Goal: Information Seeking & Learning: Check status

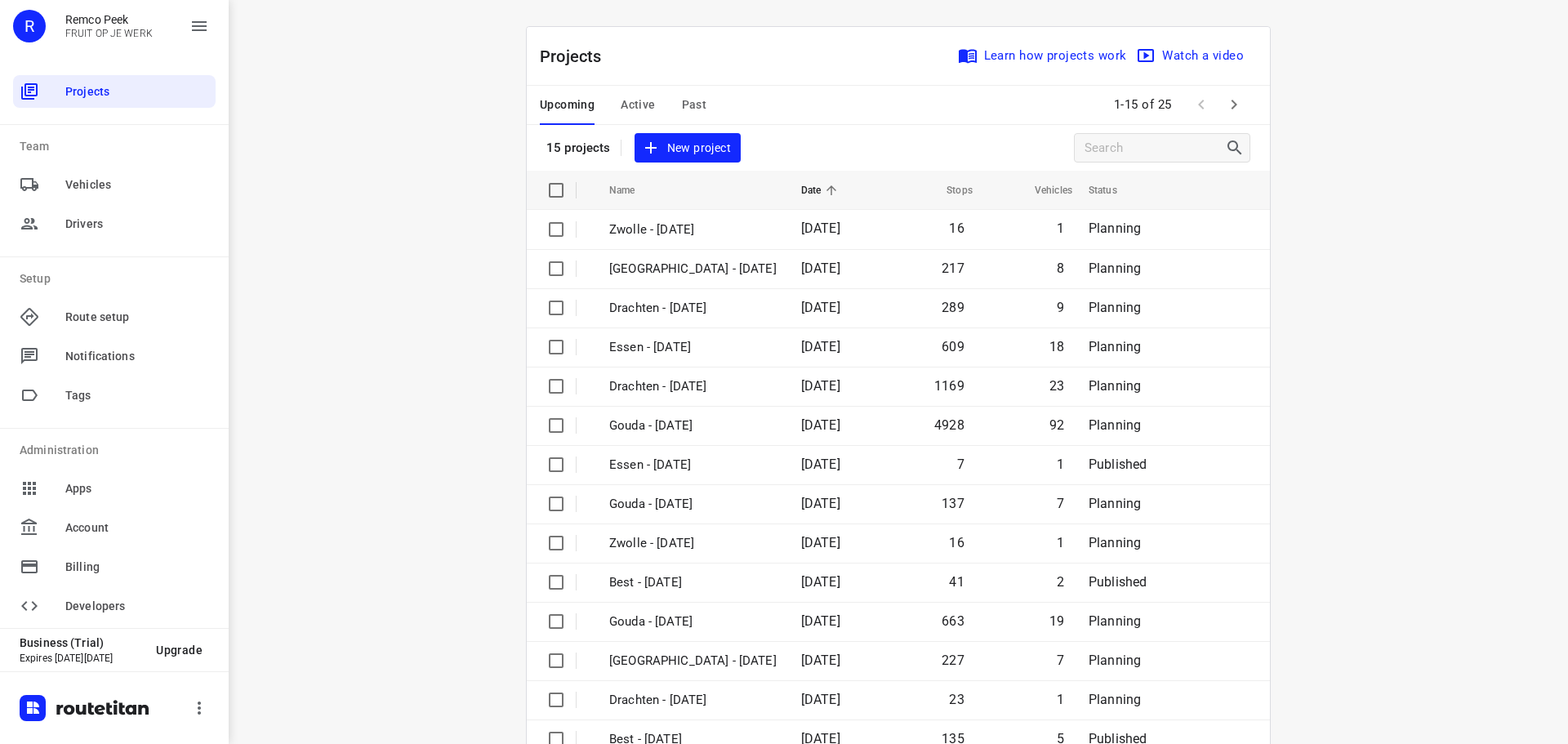
click at [1230, 90] on button "button" at bounding box center [1234, 105] width 33 height 33
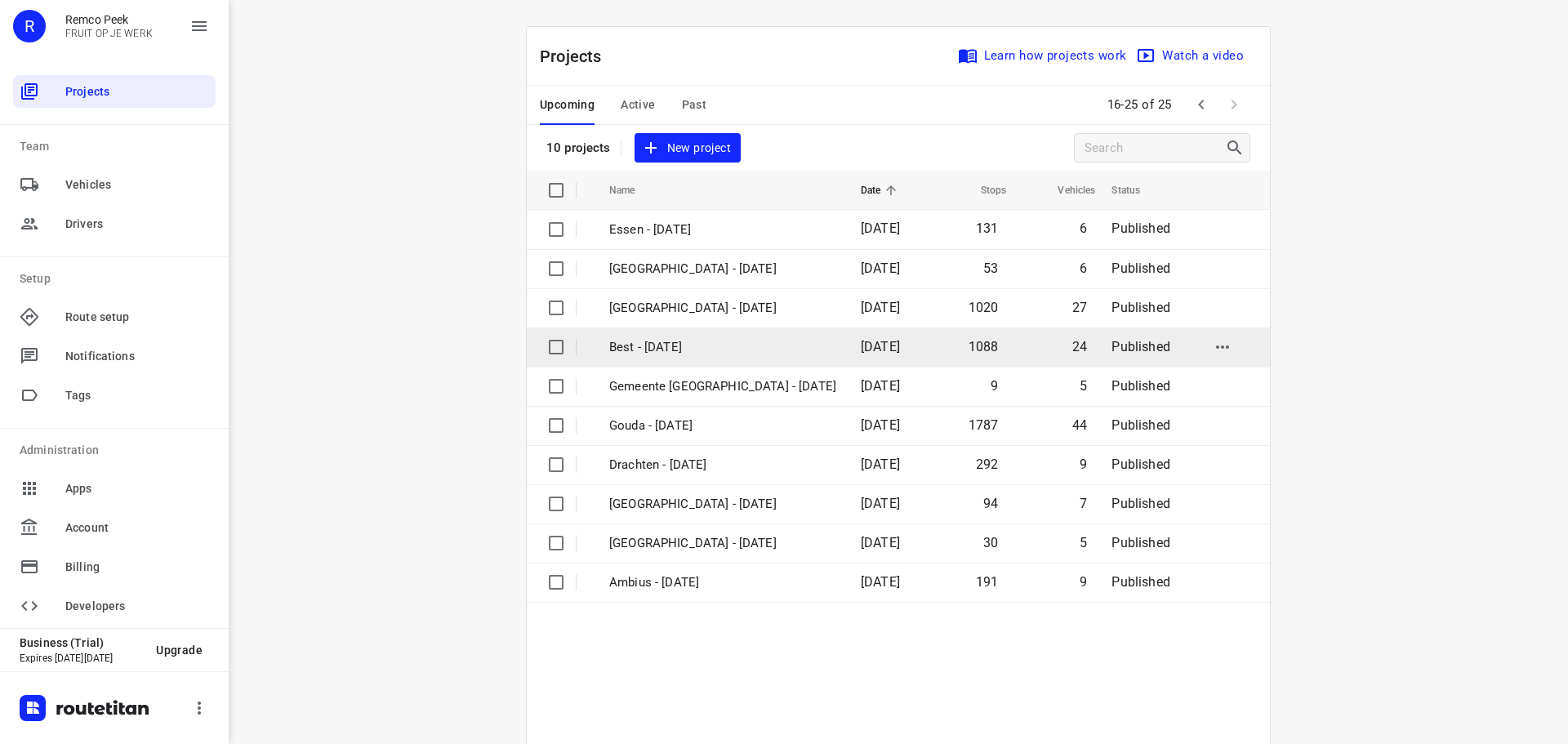
click at [727, 338] on p "Best - [DATE]" at bounding box center [723, 346] width 227 height 18
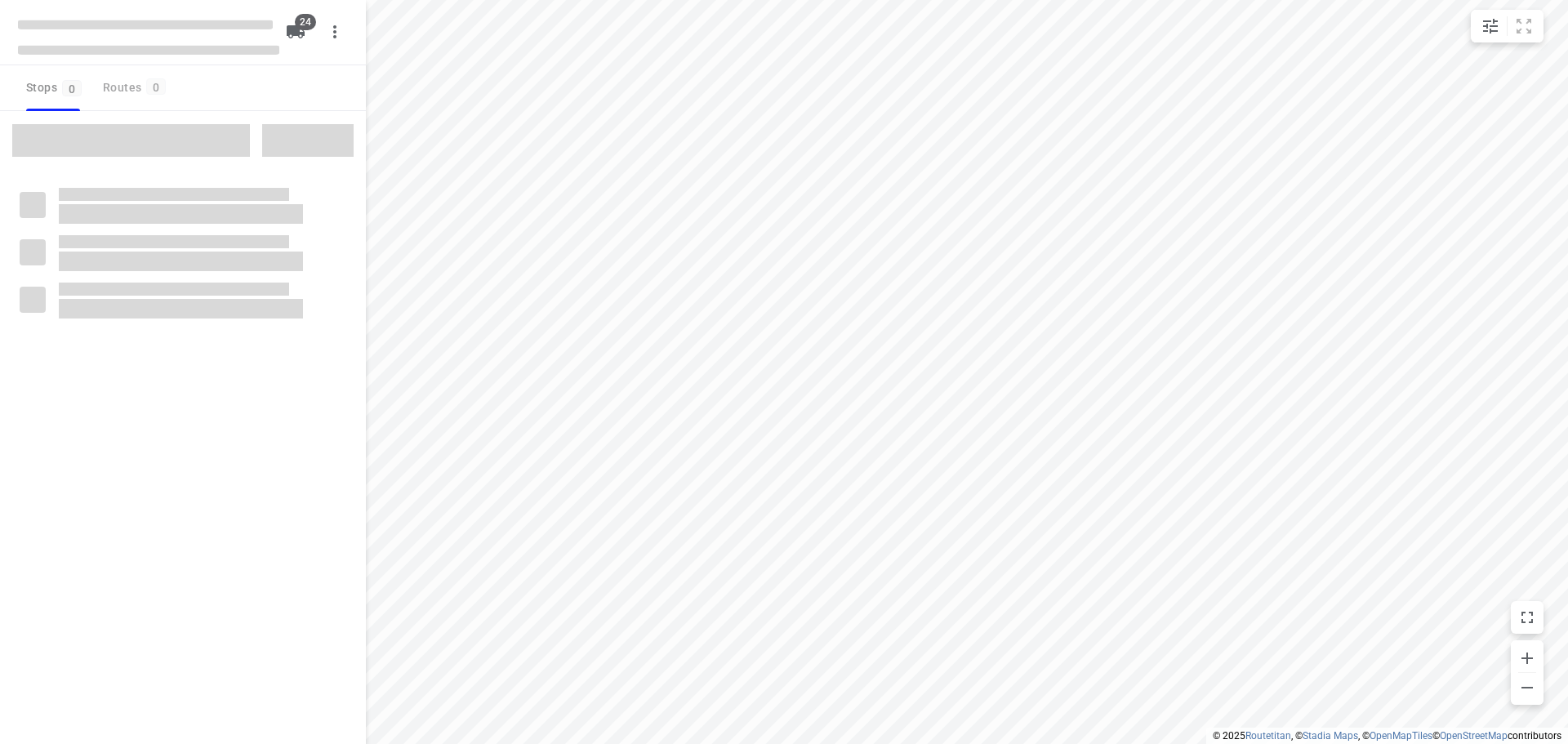
type input "distance"
checkbox input "true"
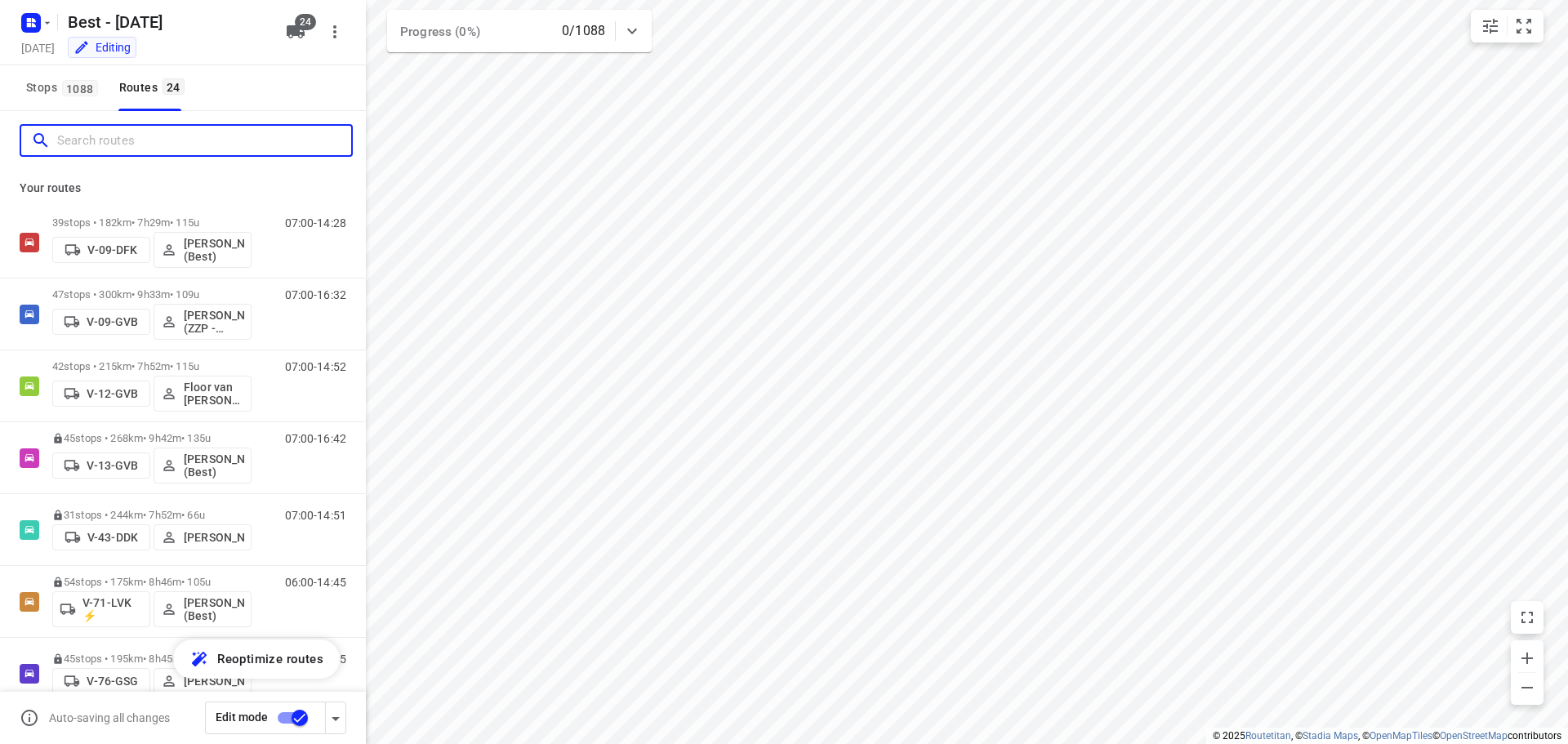
click at [180, 137] on input "Search routes" at bounding box center [204, 141] width 294 height 25
click at [110, 161] on div "/" at bounding box center [182, 140] width 366 height 59
click at [111, 154] on div "/" at bounding box center [185, 141] width 333 height 33
click at [115, 146] on input "Search routes" at bounding box center [187, 141] width 261 height 25
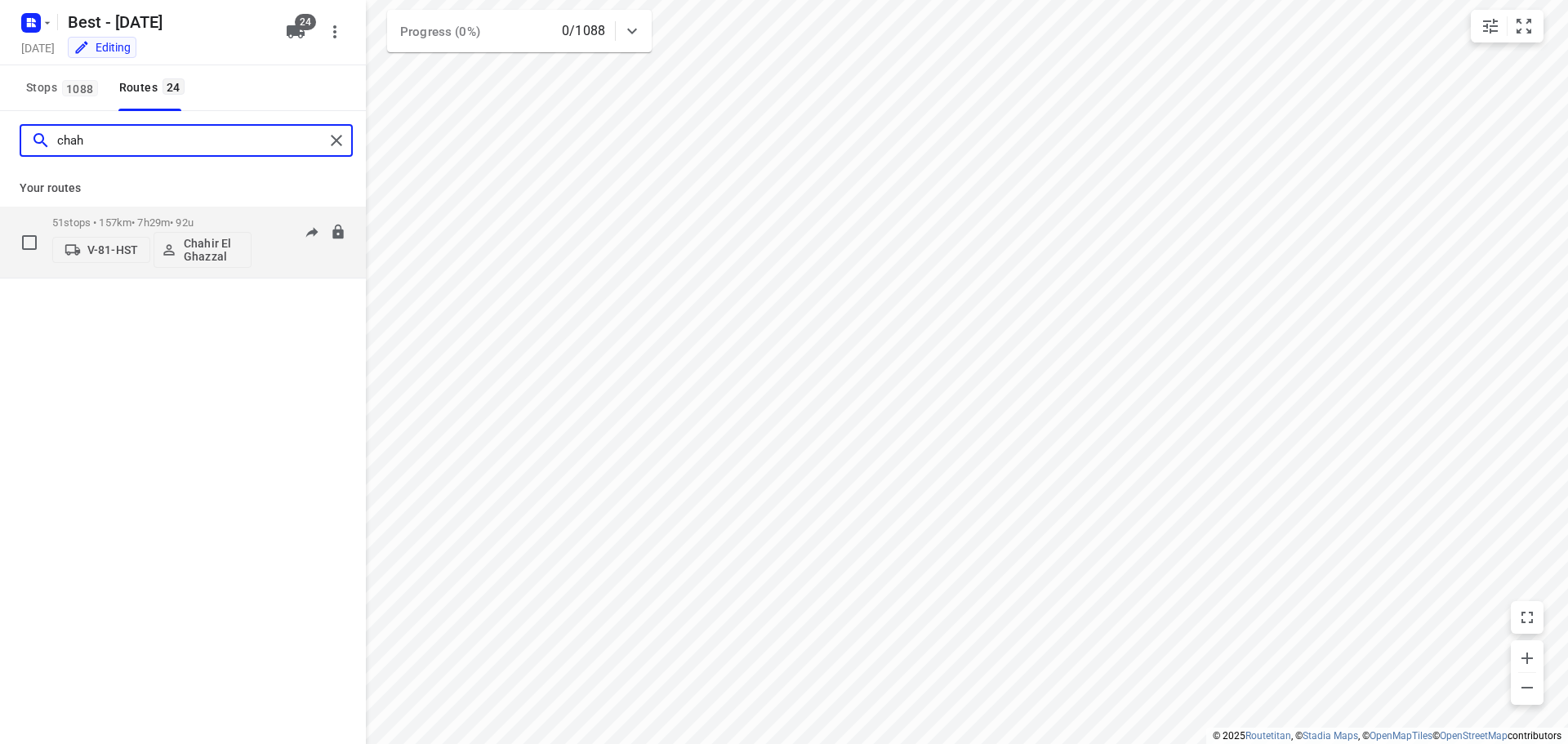
type input "chah"
click at [154, 214] on div "51 stops • 157km • 7h29m • 92u V-81-HST Chahir El Ghazzal" at bounding box center [151, 243] width 199 height 68
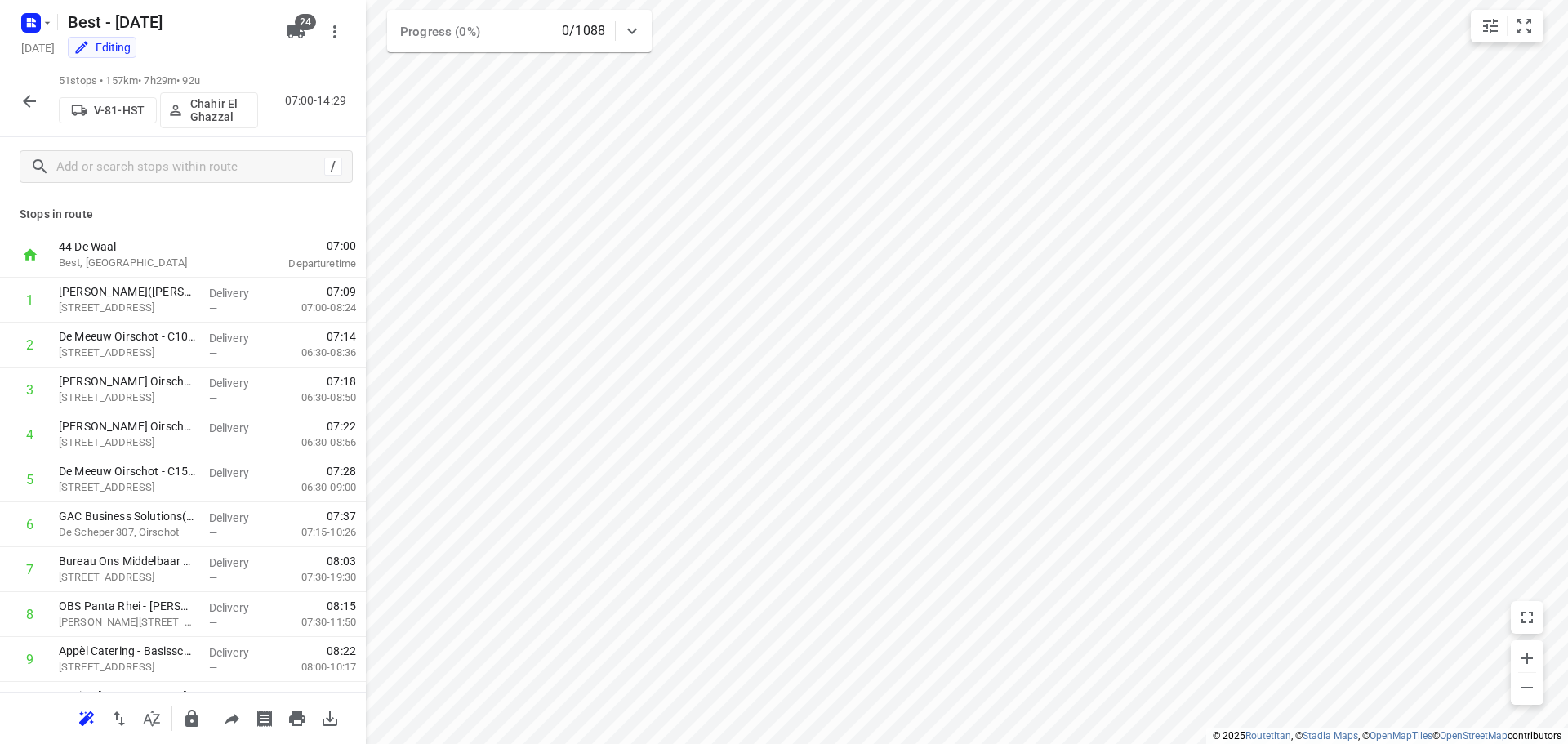
click at [163, 147] on div "/" at bounding box center [182, 166] width 366 height 59
click at [159, 160] on input "text" at bounding box center [187, 167] width 261 height 25
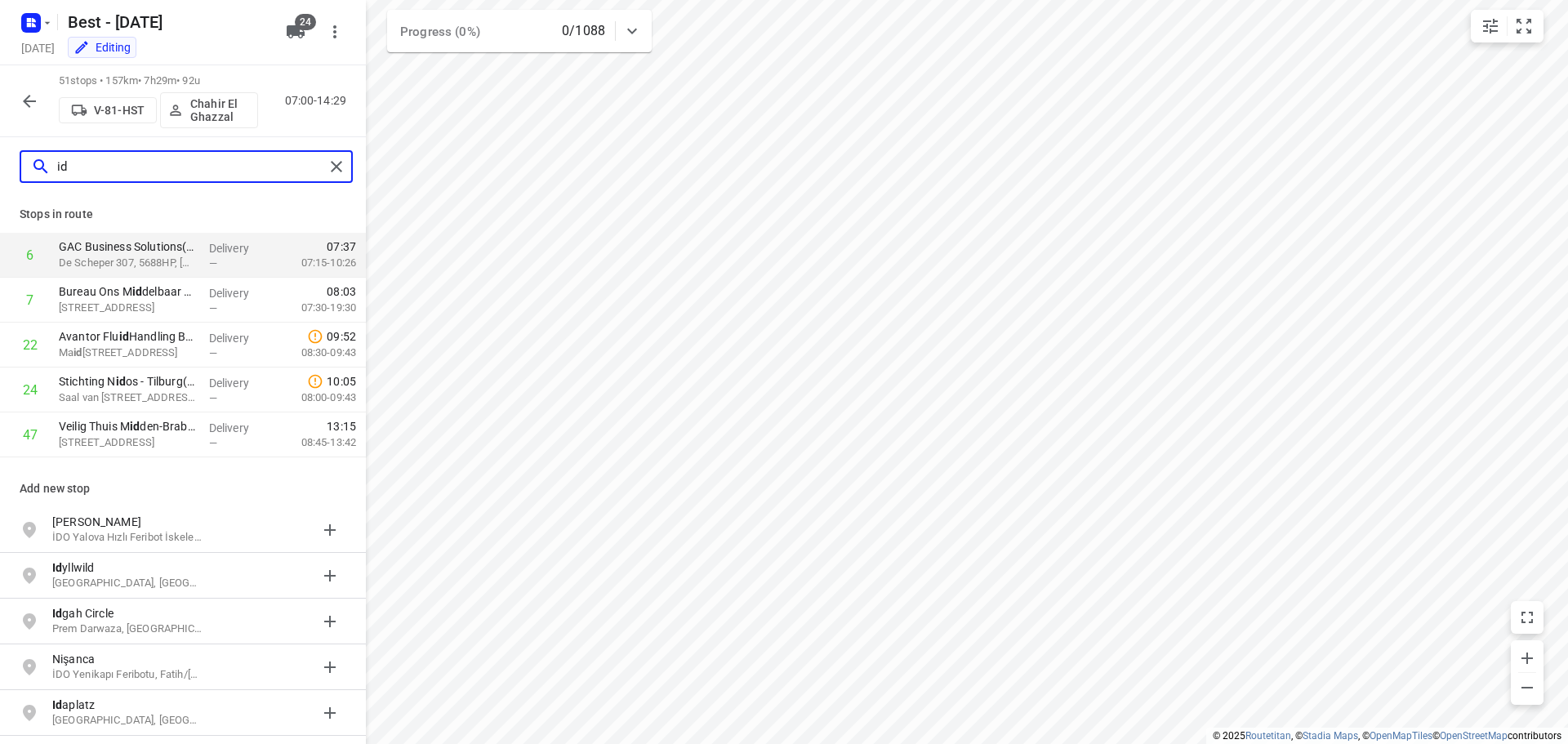
type input "i"
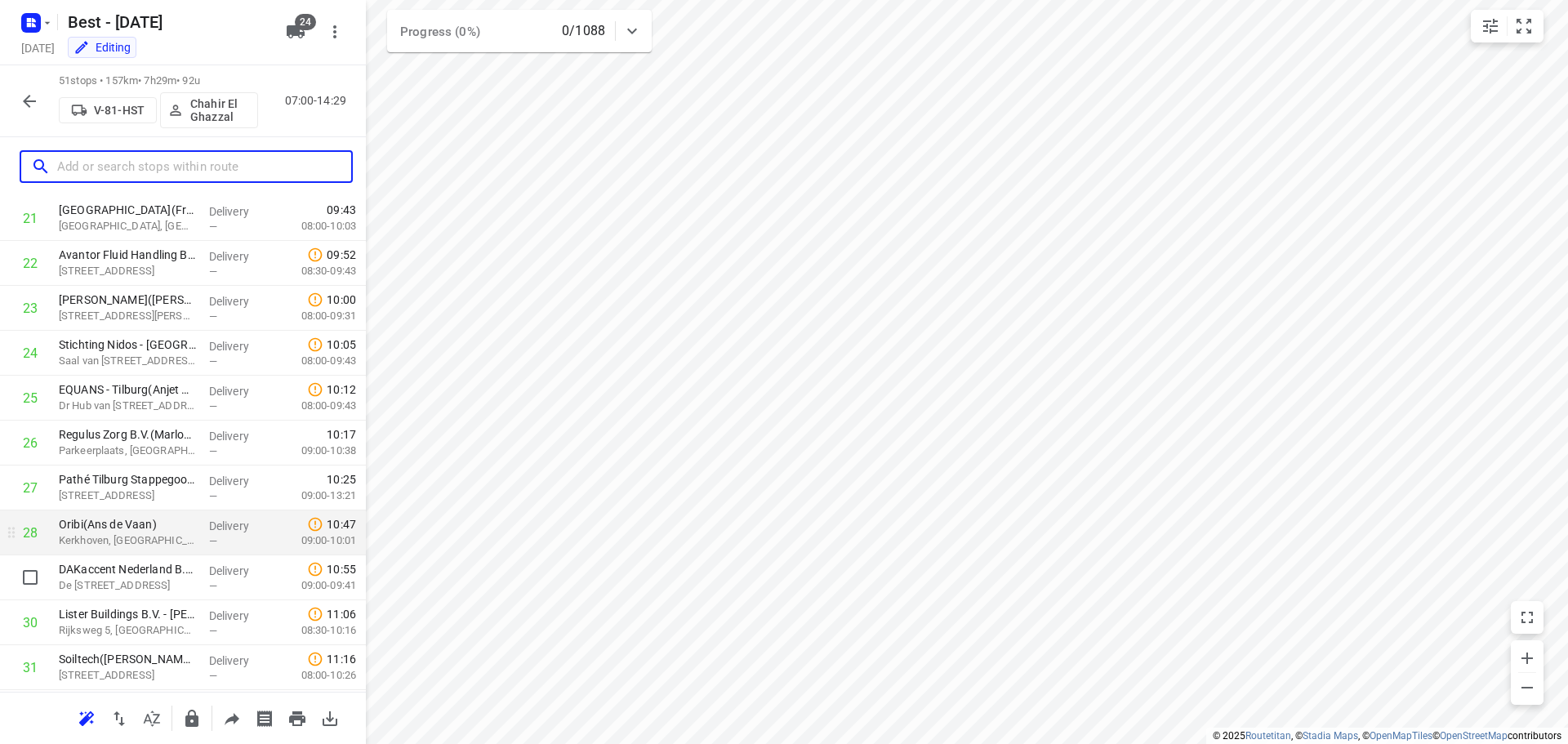
scroll to position [1143, 0]
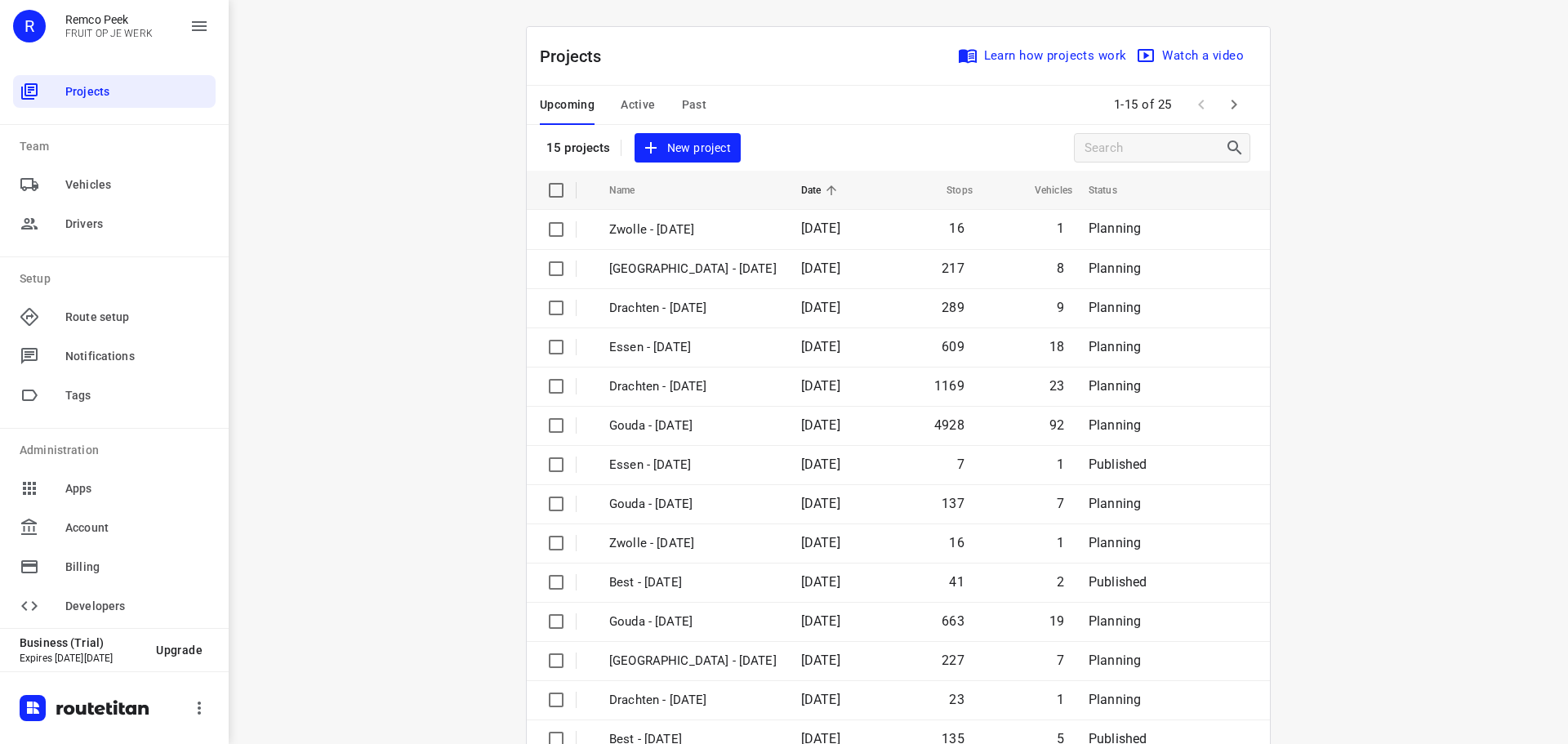
click at [641, 99] on span "Active" at bounding box center [637, 105] width 34 height 20
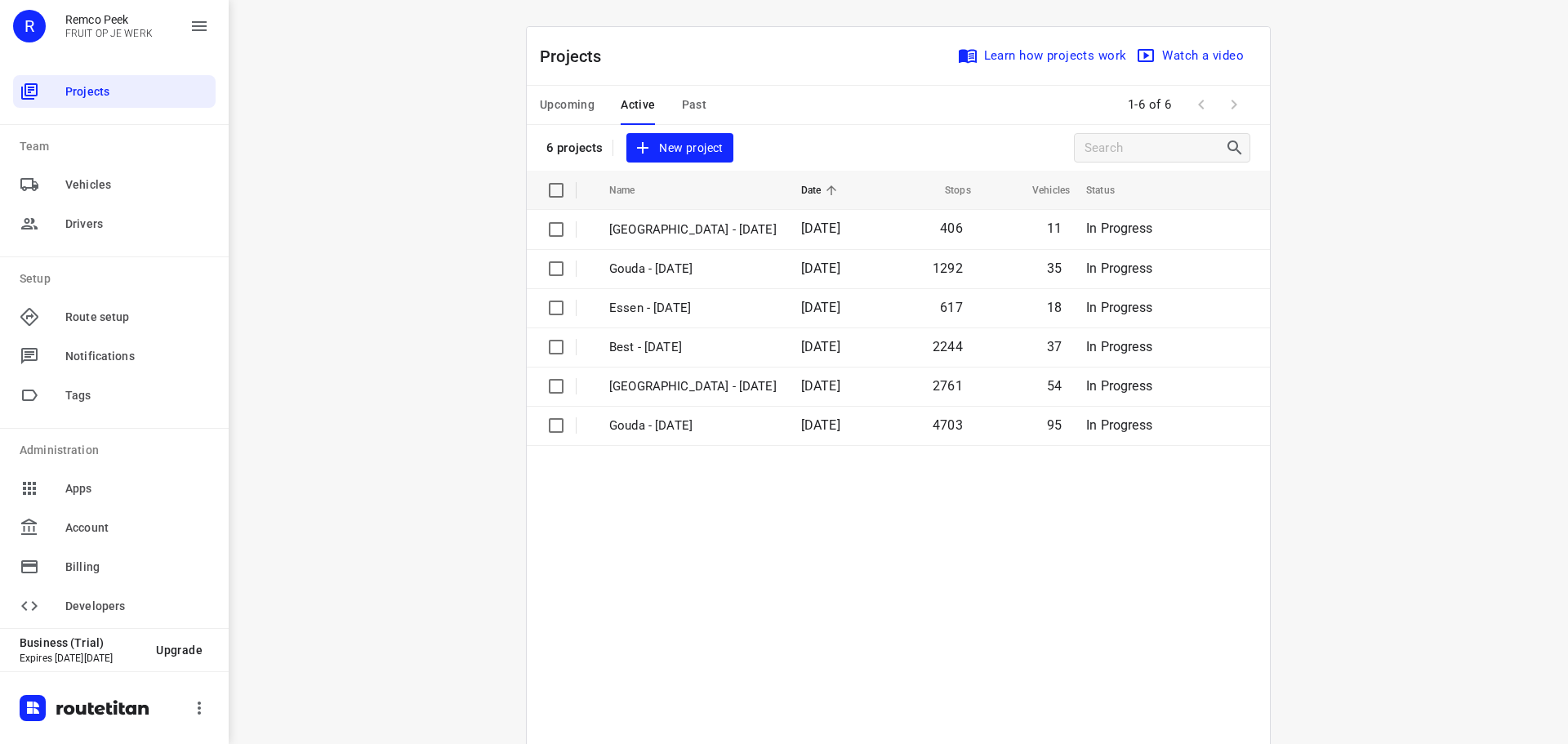
click at [692, 116] on button "Past" at bounding box center [695, 105] width 25 height 39
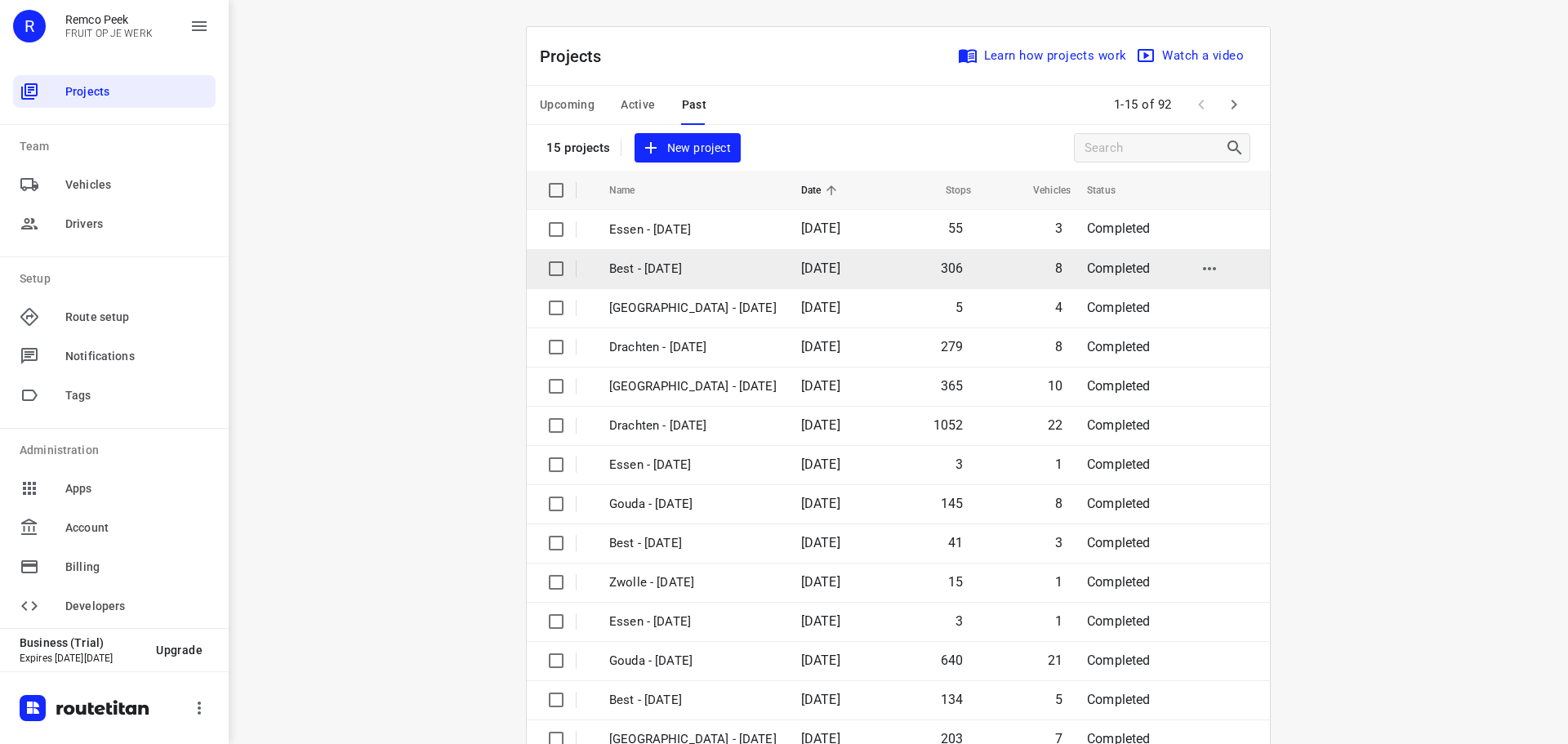
click at [695, 269] on p "Best - [DATE]" at bounding box center [693, 269] width 168 height 18
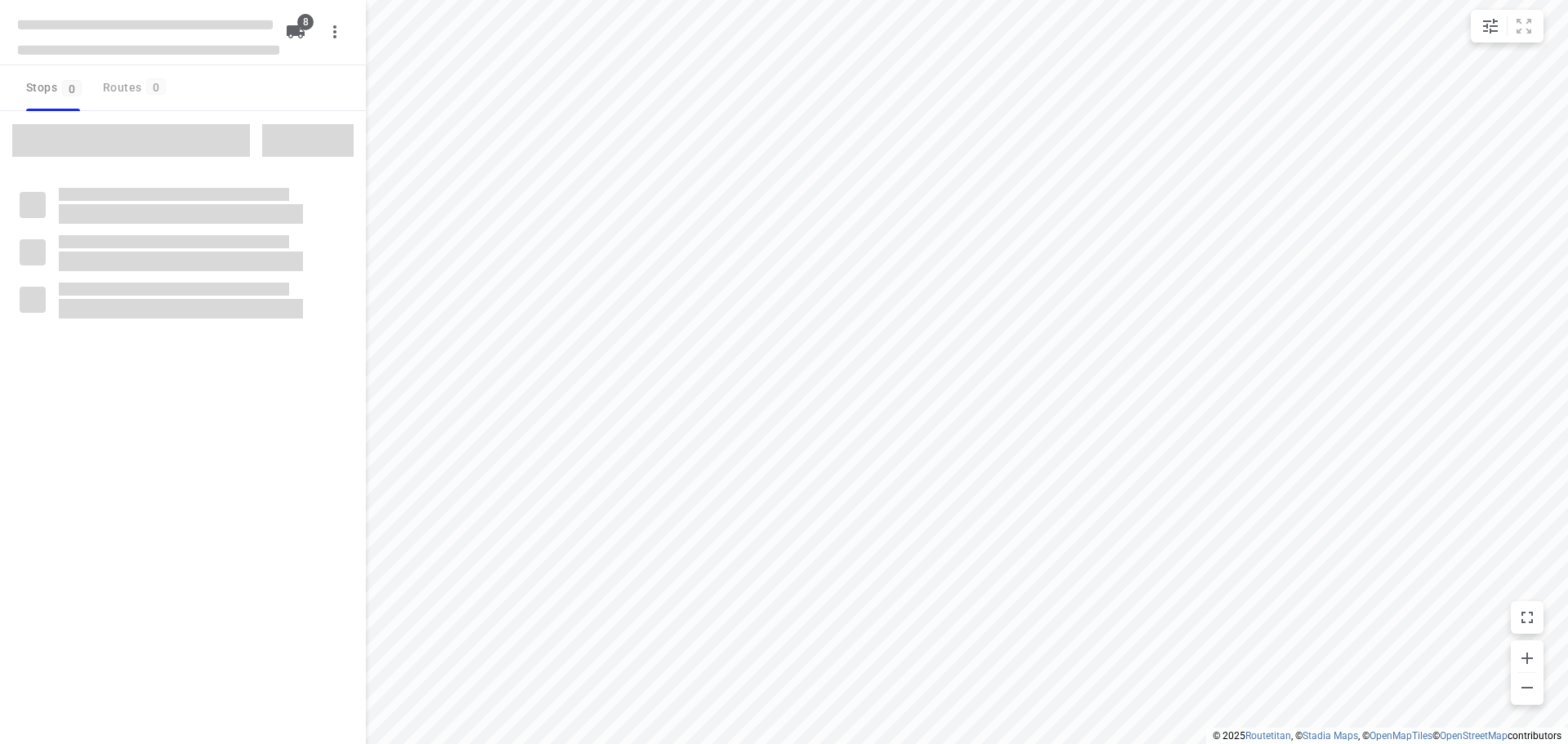
type input "distance"
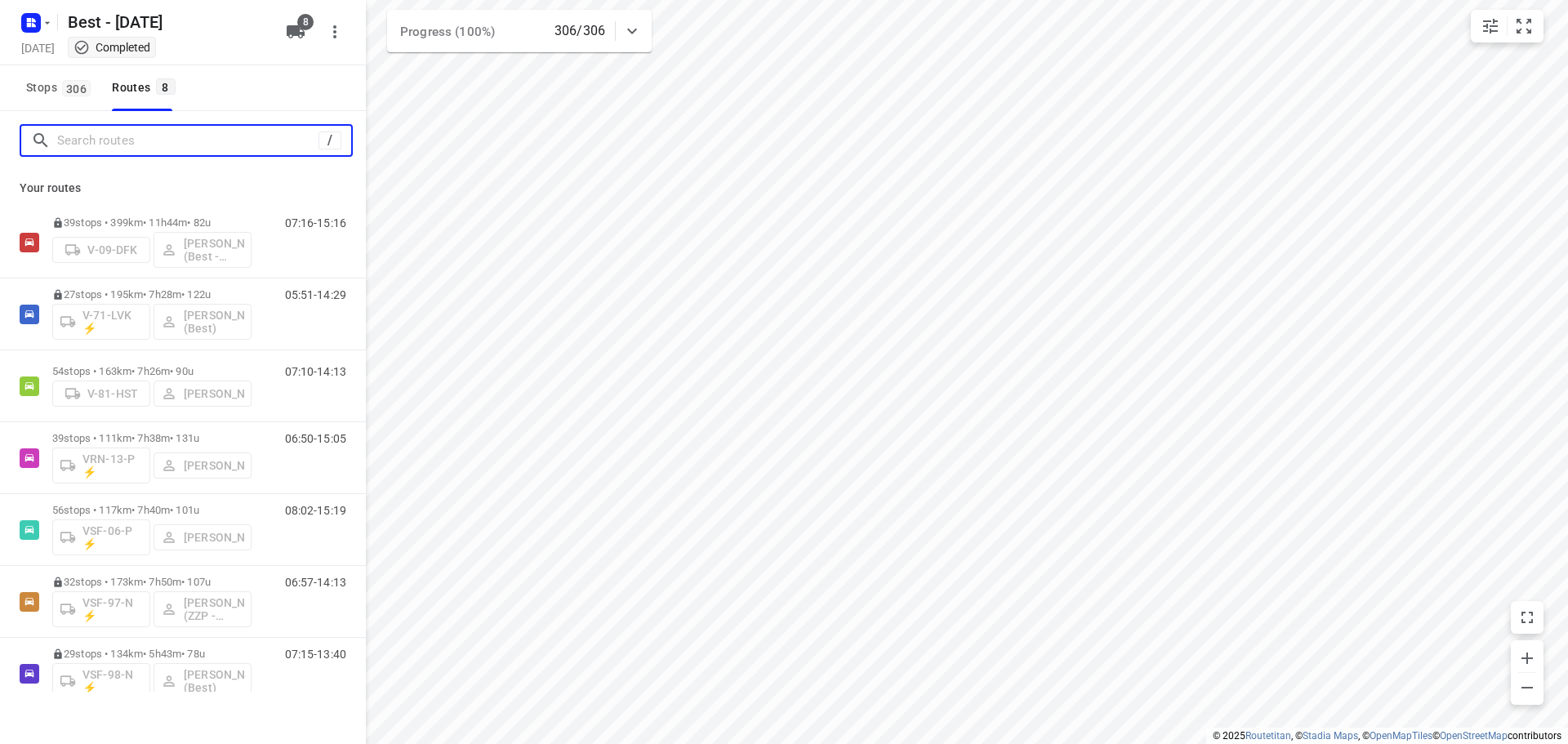
click at [157, 133] on input "Search routes" at bounding box center [187, 141] width 261 height 25
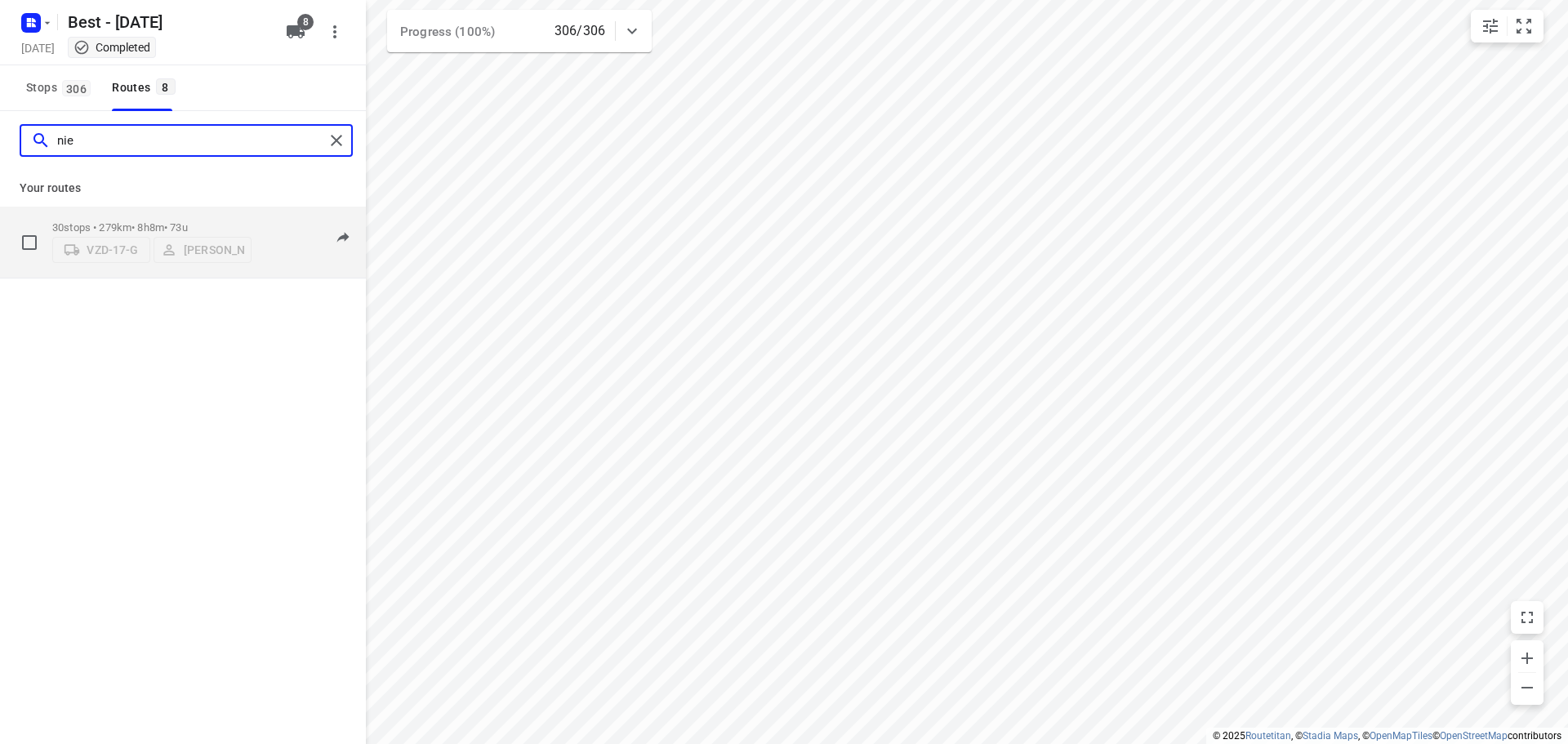
type input "nie"
click at [161, 221] on p "30 stops • 279km • 8h8m • 73u" at bounding box center [151, 227] width 199 height 13
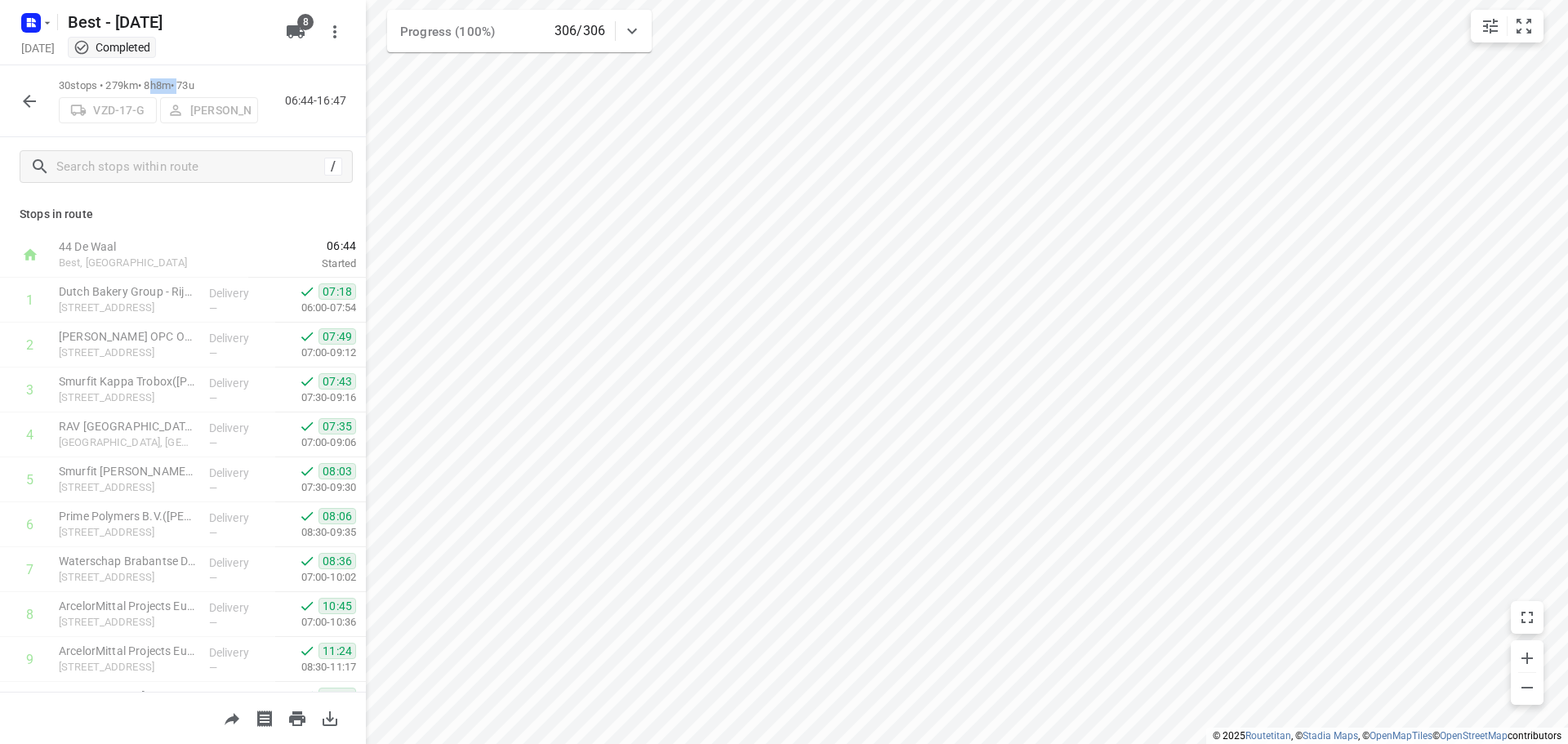
drag, startPoint x: 157, startPoint y: 83, endPoint x: 191, endPoint y: 83, distance: 34.0
click at [191, 83] on p "30 stops • 279km • 8h8m • 73u" at bounding box center [158, 86] width 199 height 16
click at [180, 79] on p "39 stops • 111km • 7h38m • 131u" at bounding box center [158, 81] width 199 height 16
click at [32, 104] on icon "button" at bounding box center [29, 101] width 19 height 19
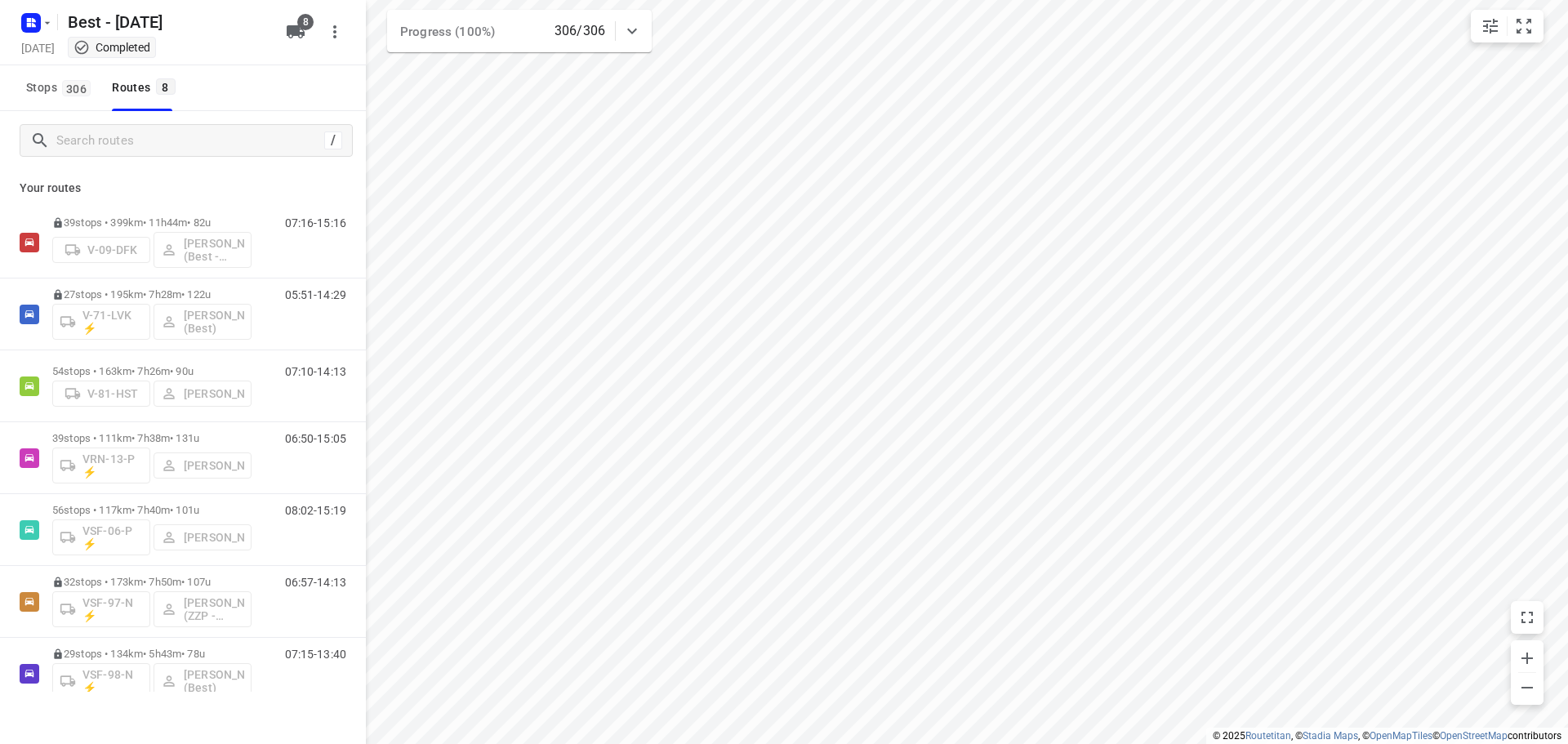
click at [244, 123] on div "/" at bounding box center [182, 140] width 366 height 59
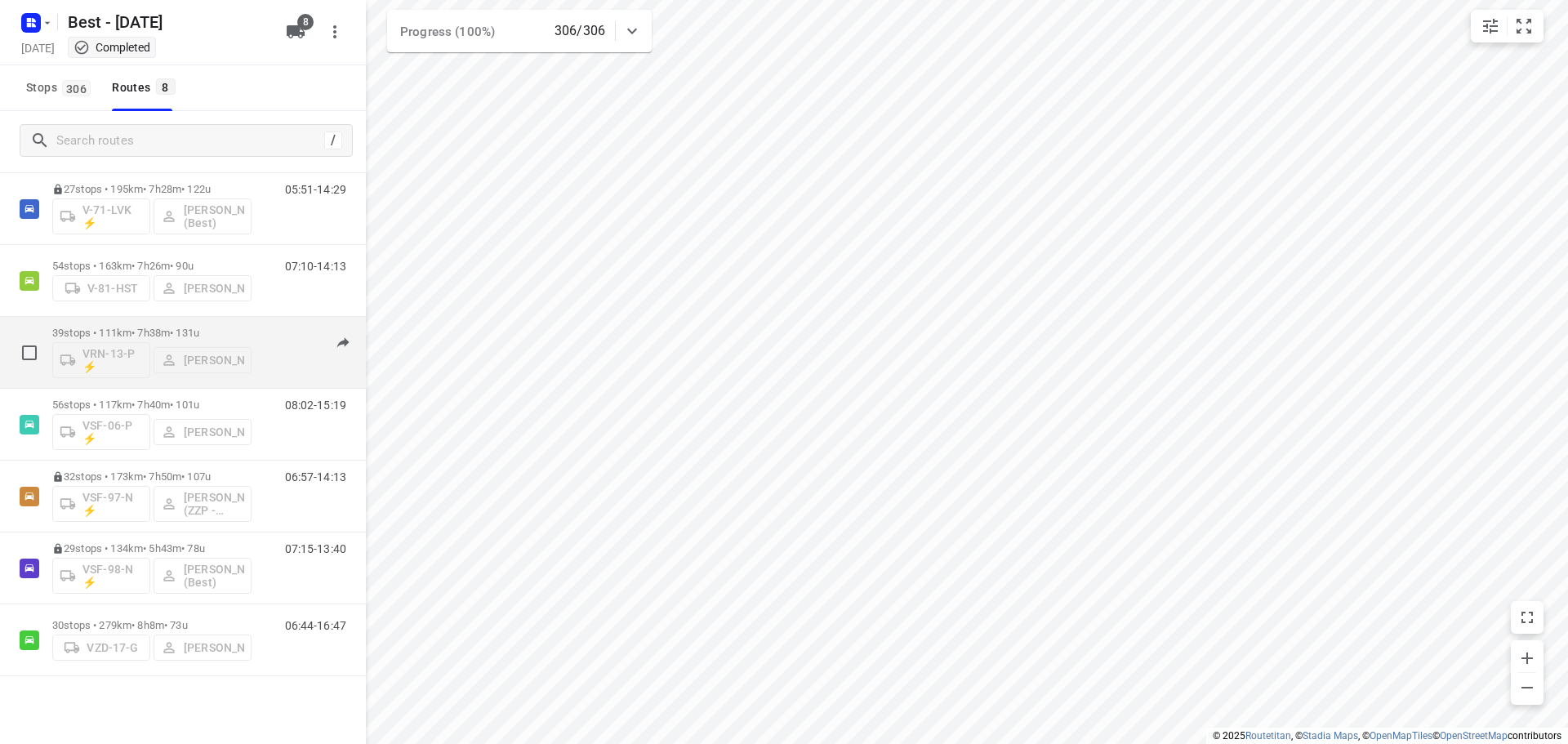
scroll to position [106, 0]
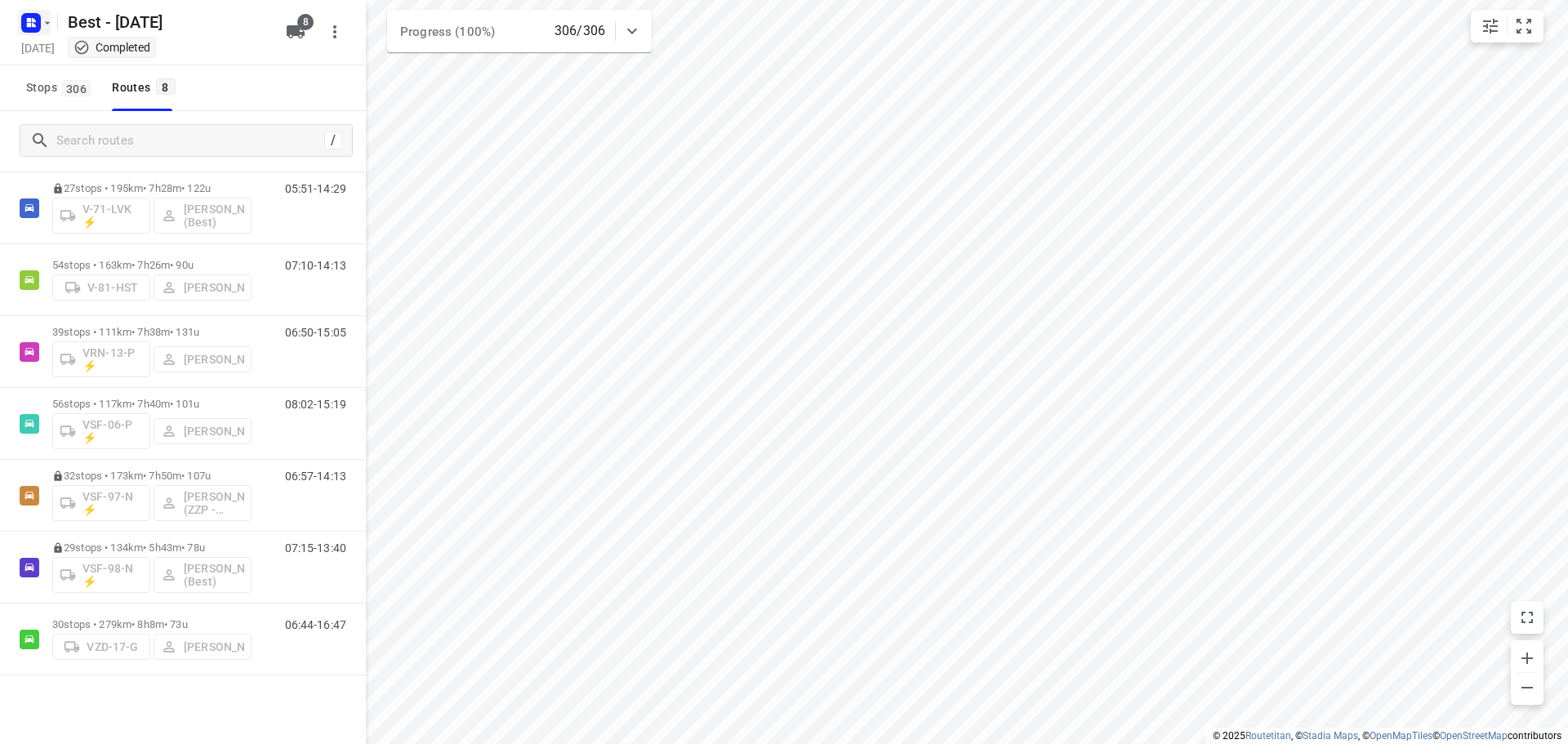
click at [28, 25] on icon "button" at bounding box center [29, 25] width 4 height 4
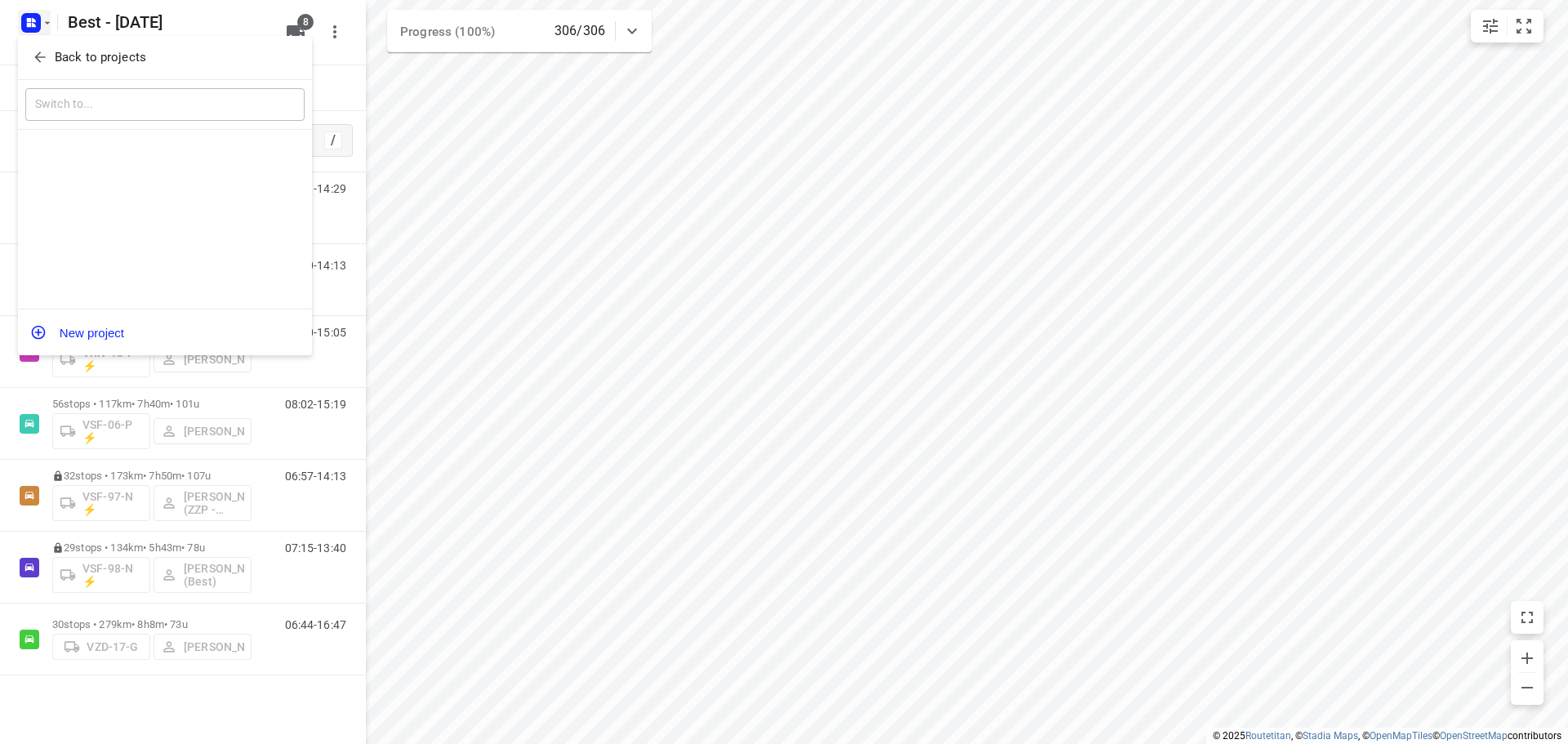
click at [32, 53] on icon "button" at bounding box center [40, 57] width 16 height 16
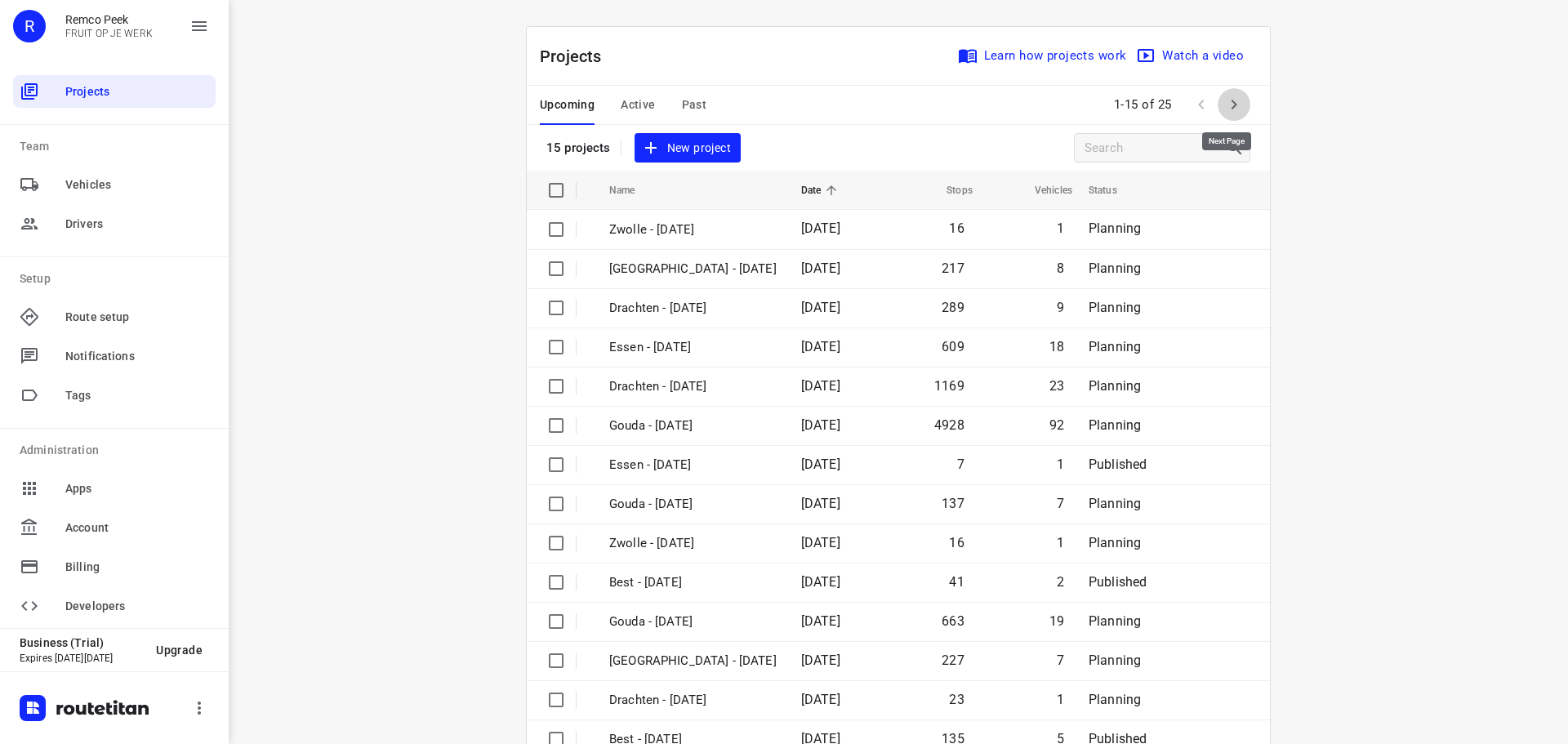
click at [1225, 102] on icon "button" at bounding box center [1234, 105] width 19 height 19
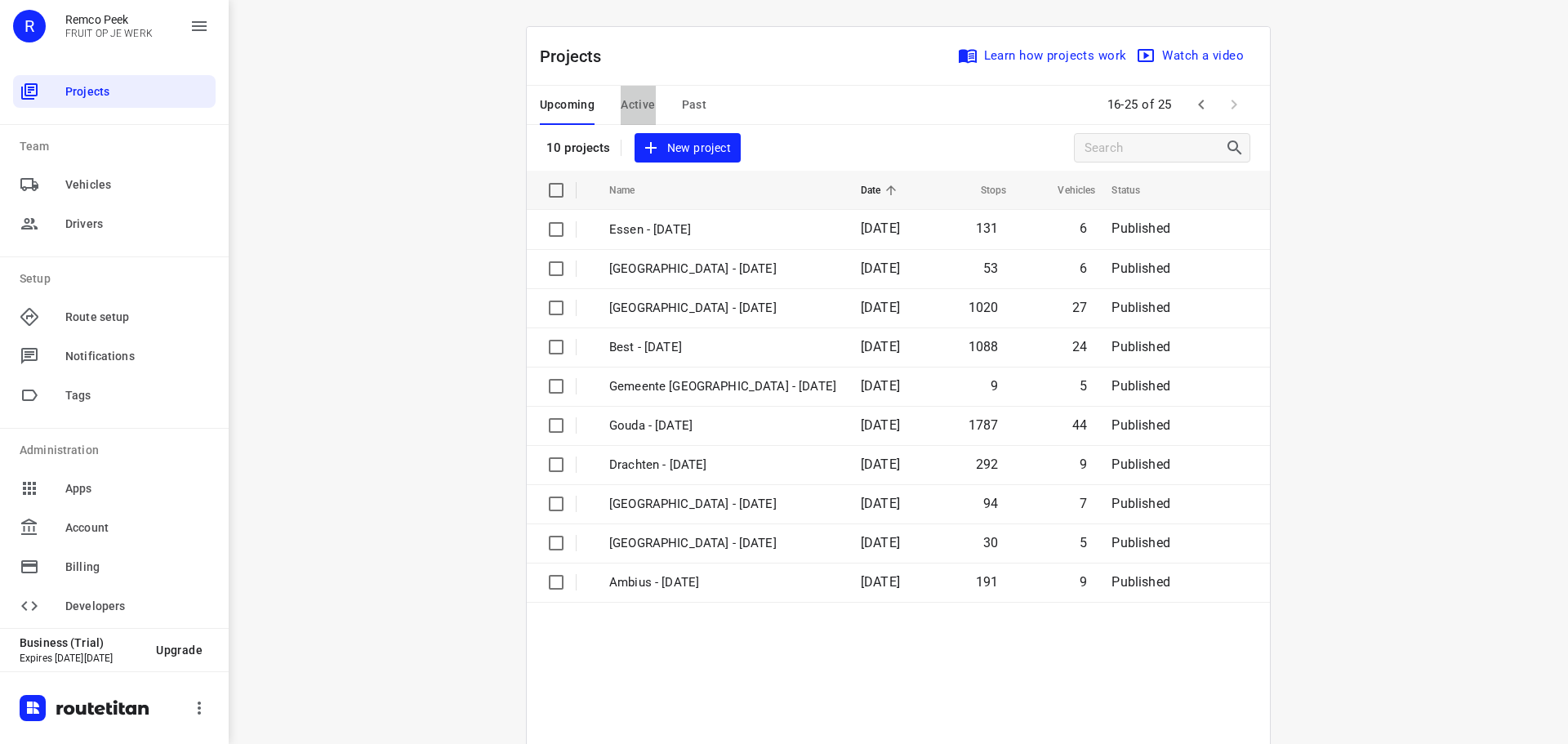
click at [621, 92] on button "Active" at bounding box center [637, 105] width 34 height 39
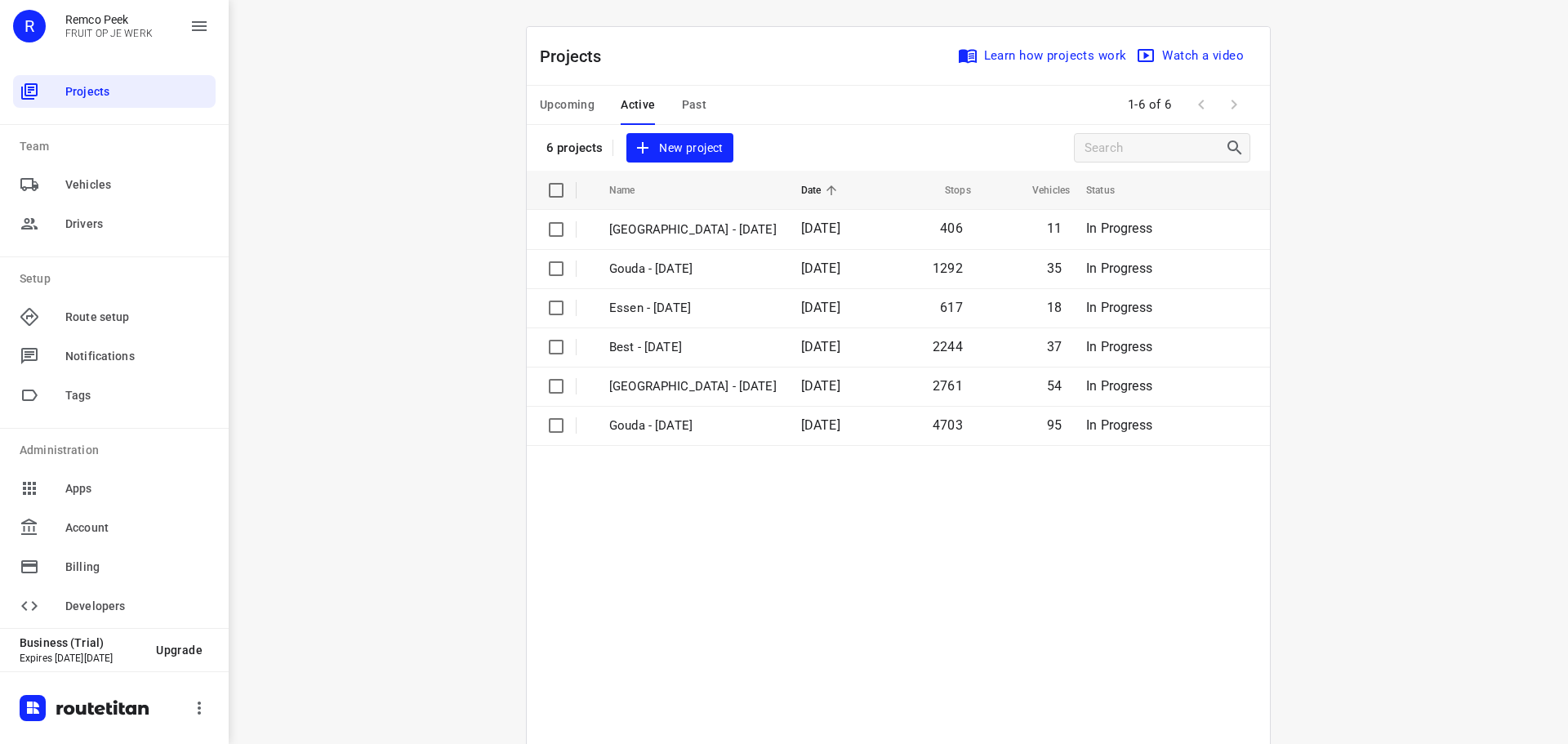
click at [689, 112] on span "Past" at bounding box center [695, 105] width 25 height 20
